Goal: Information Seeking & Learning: Learn about a topic

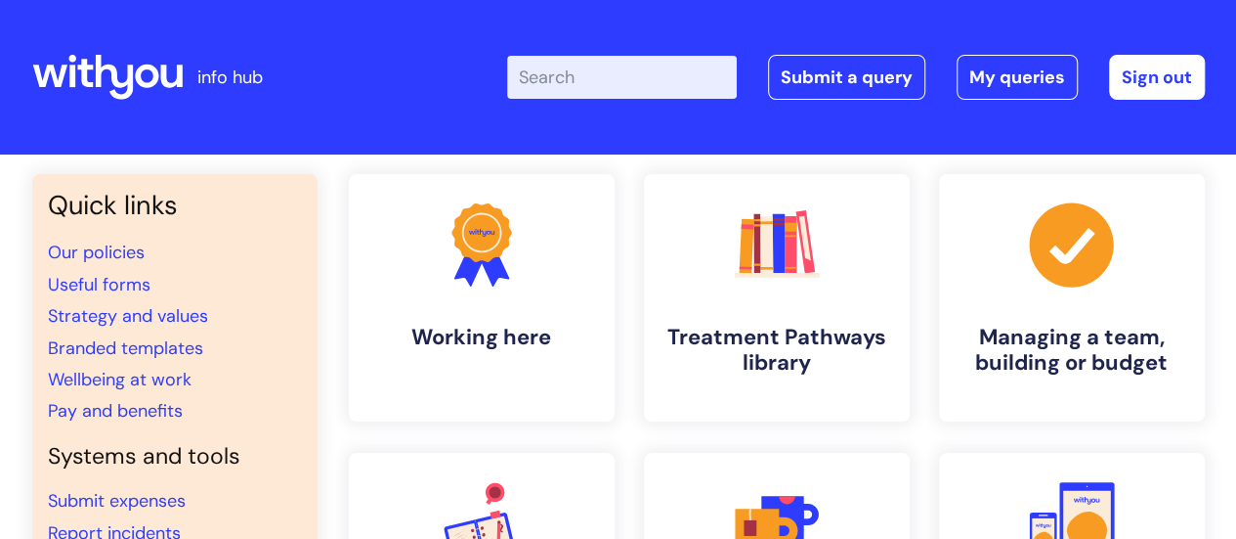
click at [581, 79] on input "Enter your search term here..." at bounding box center [622, 77] width 230 height 43
type input "redesign"
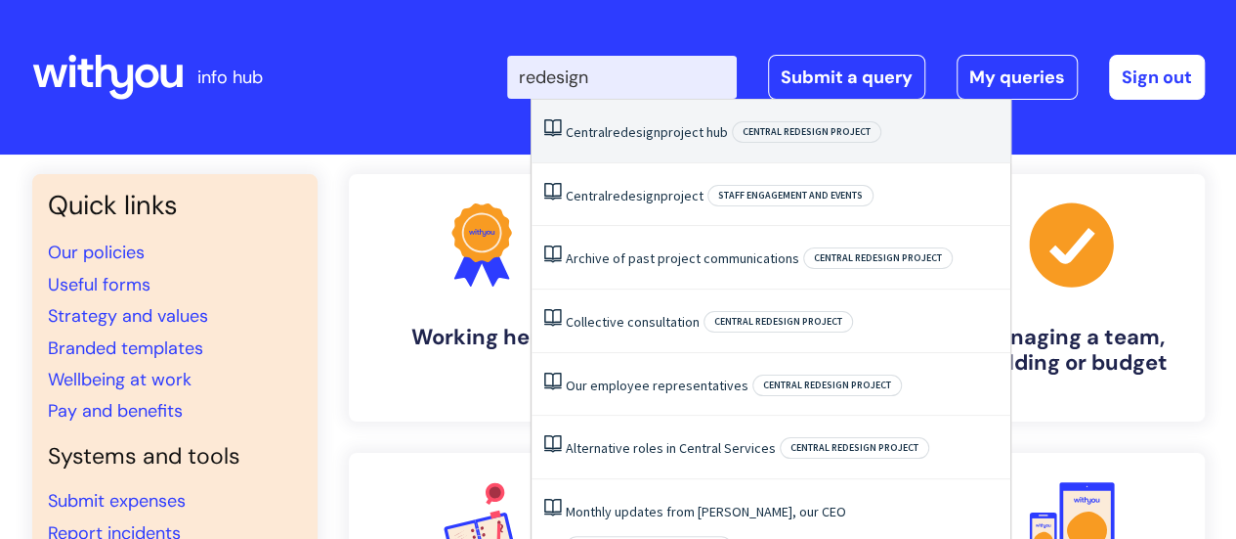
click at [621, 134] on span "redesign" at bounding box center [634, 132] width 53 height 18
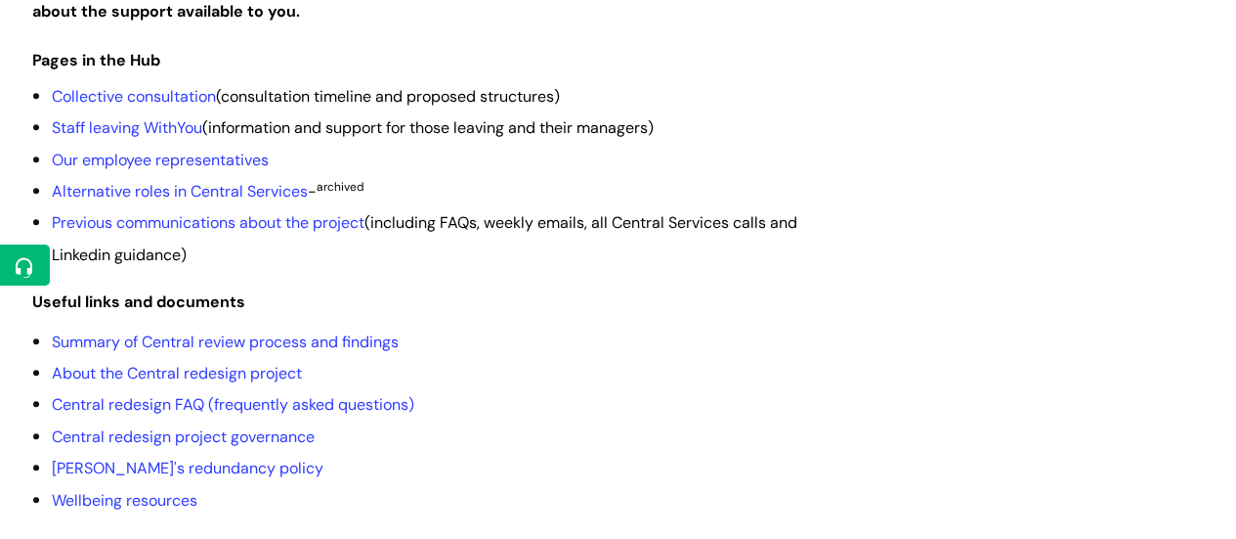
scroll to position [581, 0]
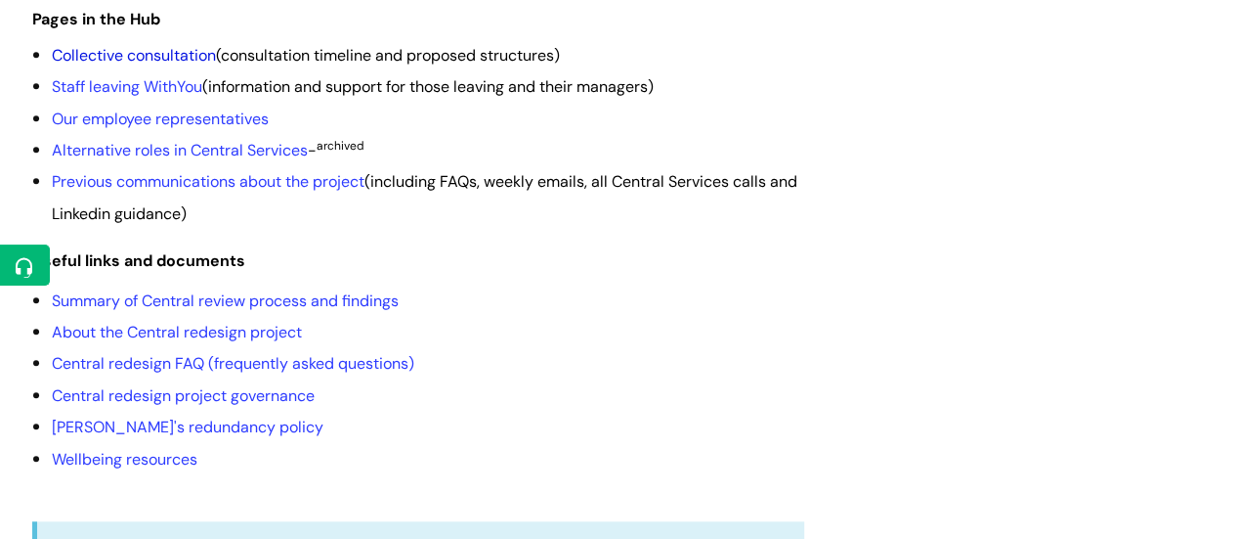
click at [171, 65] on link "Collective consultation" at bounding box center [134, 55] width 164 height 21
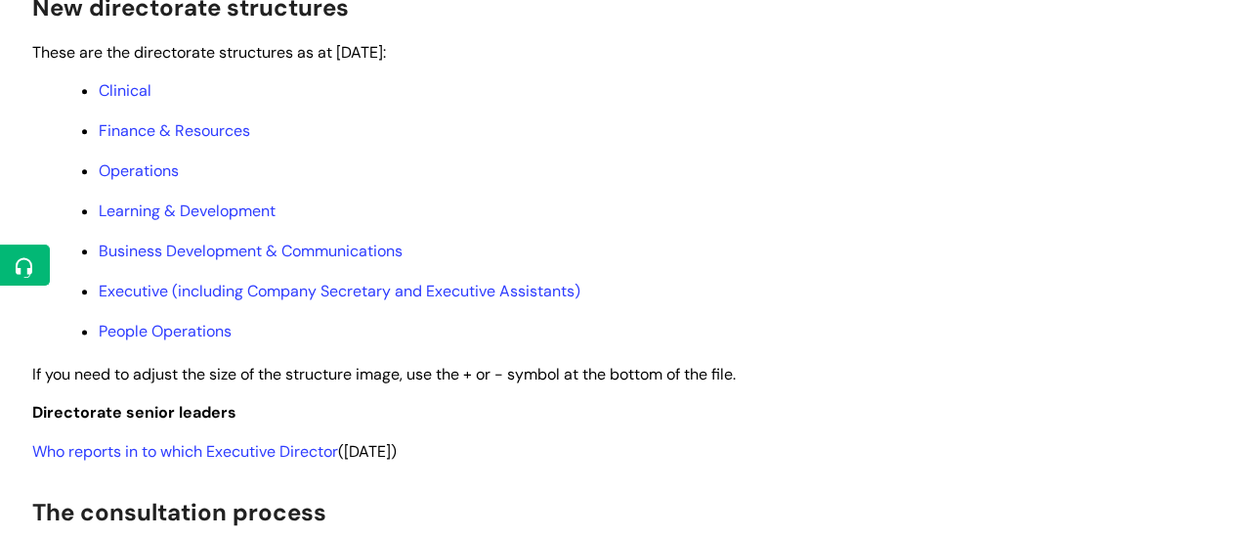
scroll to position [1071, 0]
click at [142, 100] on link "Clinical" at bounding box center [125, 89] width 53 height 21
